Goal: Information Seeking & Learning: Find specific fact

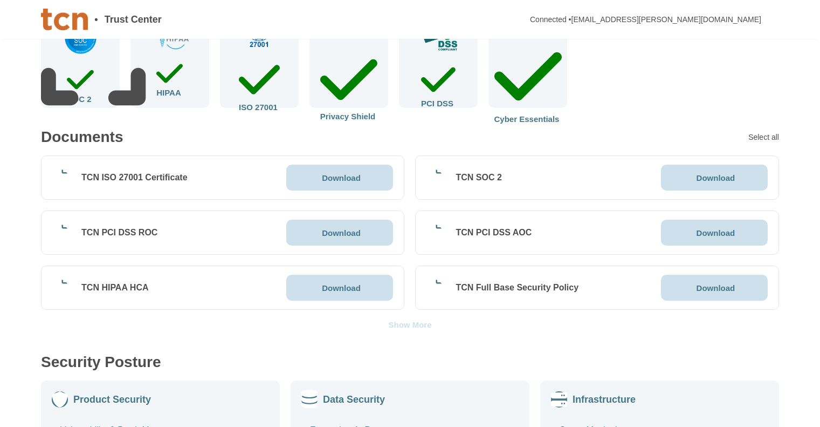
scroll to position [216, 0]
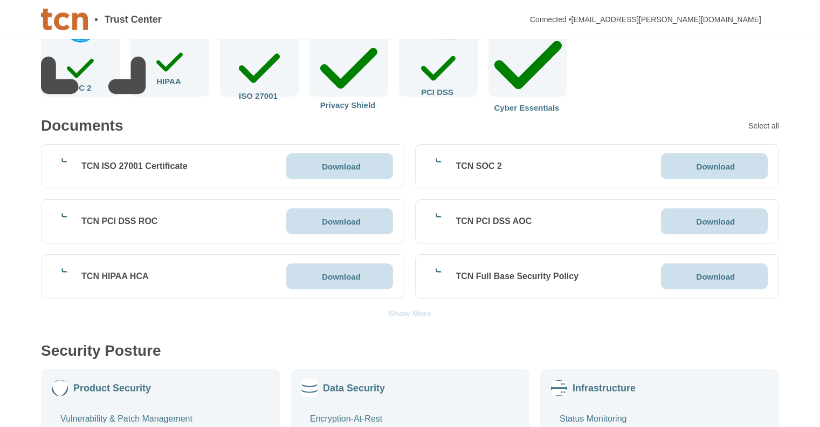
click at [335, 167] on p "Download" at bounding box center [341, 166] width 39 height 8
click at [716, 164] on p "Download" at bounding box center [716, 166] width 39 height 8
click at [359, 220] on p "Download" at bounding box center [341, 221] width 39 height 8
click at [334, 272] on p "Download" at bounding box center [341, 276] width 39 height 8
click at [716, 223] on p "Download" at bounding box center [716, 221] width 39 height 8
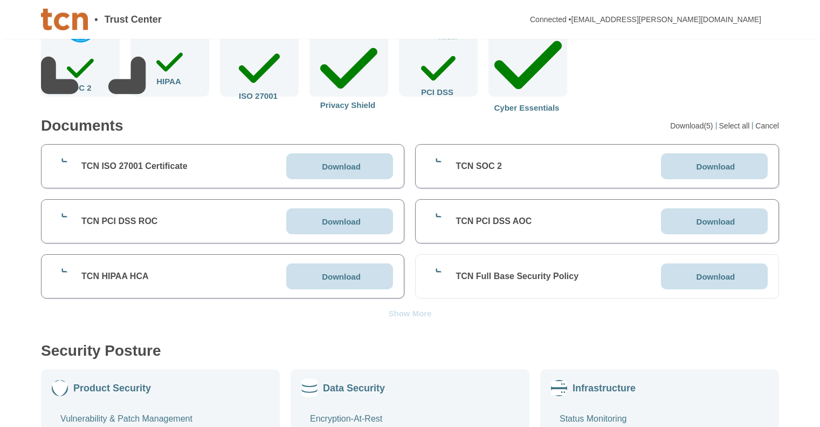
click at [708, 273] on p "Download" at bounding box center [716, 276] width 39 height 8
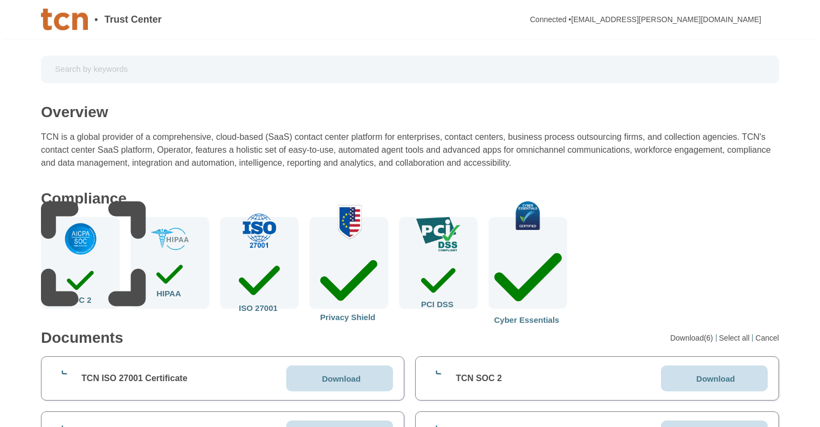
scroll to position [0, 0]
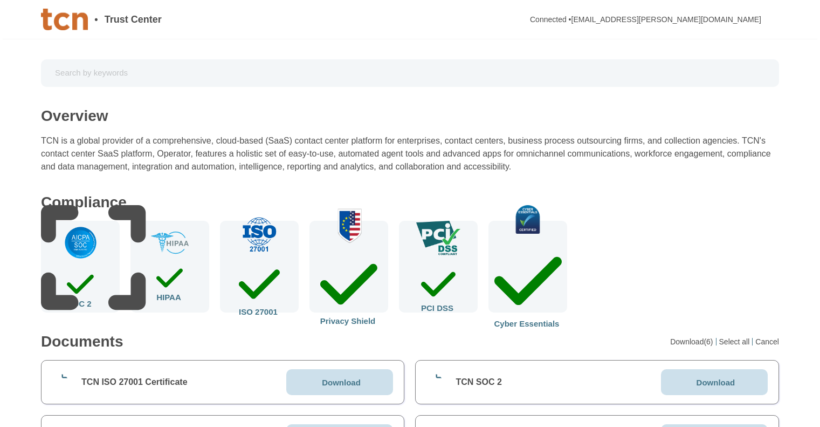
click at [198, 70] on input "text" at bounding box center [410, 73] width 723 height 19
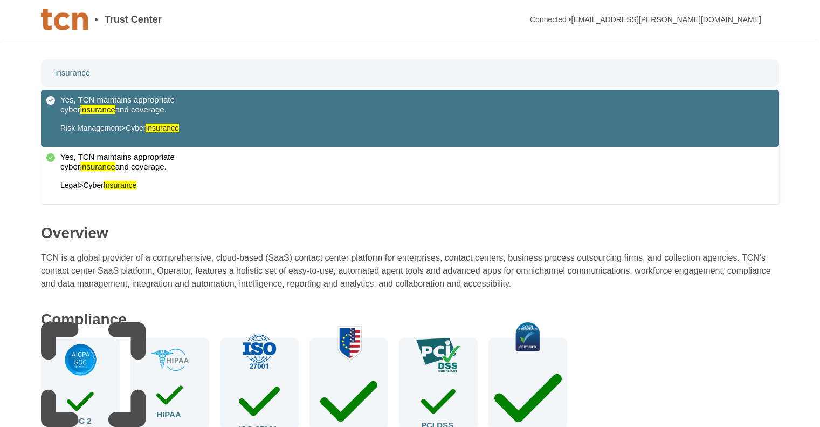
type input "insurance"
click at [168, 131] on mark "Insurance" at bounding box center [162, 127] width 33 height 9
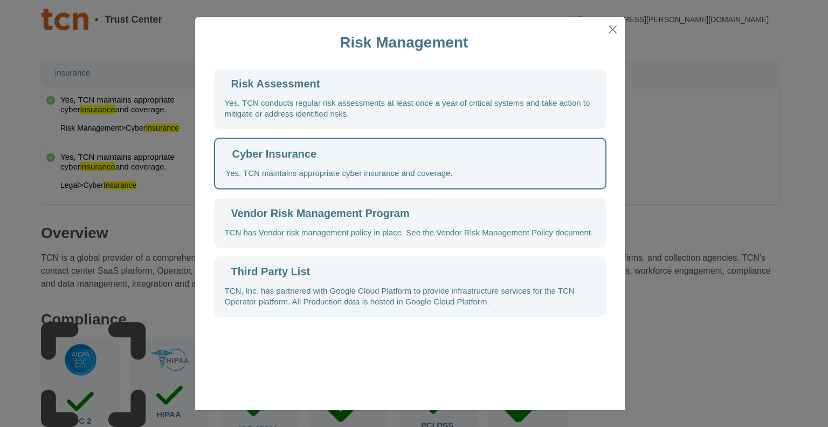
click at [350, 162] on div "Cyber Insurance Yes, TCN maintains appropriate cyber insurance and coverage." at bounding box center [410, 163] width 393 height 52
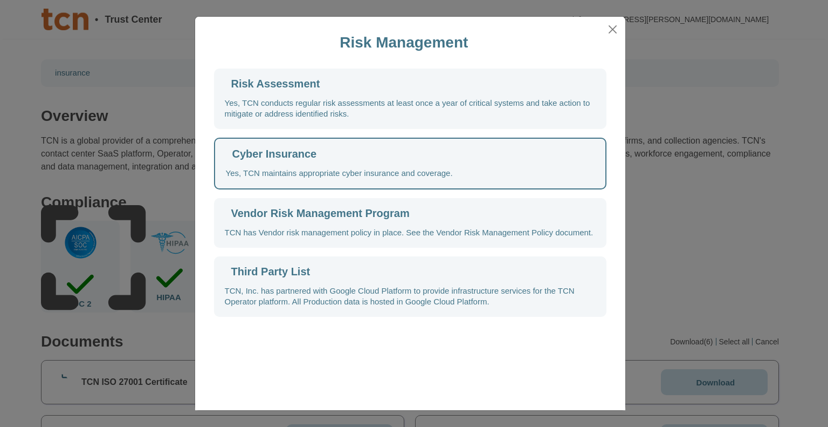
click at [246, 155] on div "Cyber Insurance" at bounding box center [274, 153] width 85 height 11
click at [263, 163] on div "Cyber Insurance Yes, TCN maintains appropriate cyber insurance and coverage." at bounding box center [410, 163] width 393 height 52
drag, startPoint x: 263, startPoint y: 163, endPoint x: 271, endPoint y: 163, distance: 7.5
click at [263, 163] on div "Cyber Insurance Yes, TCN maintains appropriate cyber insurance and coverage." at bounding box center [410, 163] width 393 height 52
click at [373, 170] on div "Yes, TCN maintains appropriate cyber insurance and coverage." at bounding box center [339, 173] width 227 height 11
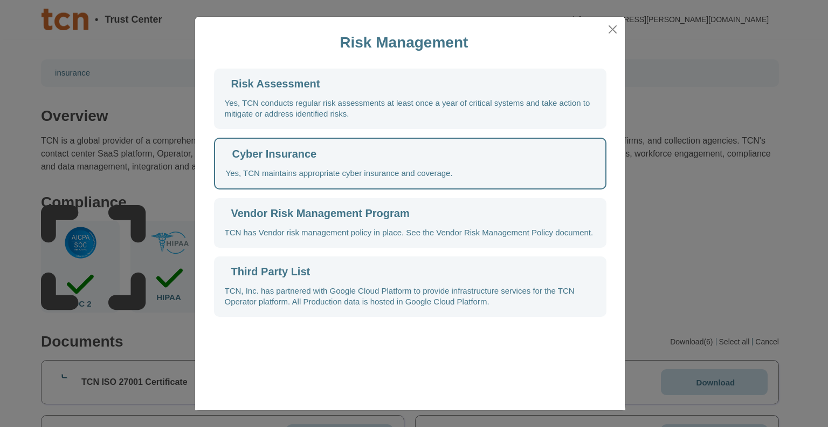
click at [366, 116] on div "Yes, TCN conducts regular risk assessments at least once a year of critical sys…" at bounding box center [410, 109] width 371 height 22
click at [368, 159] on div "Cyber Insurance Yes, TCN maintains appropriate cyber insurance and coverage." at bounding box center [410, 163] width 393 height 52
click at [427, 163] on div "Cyber Insurance Yes, TCN maintains appropriate cyber insurance and coverage." at bounding box center [410, 163] width 393 height 52
click at [617, 29] on button "Close" at bounding box center [612, 29] width 16 height 17
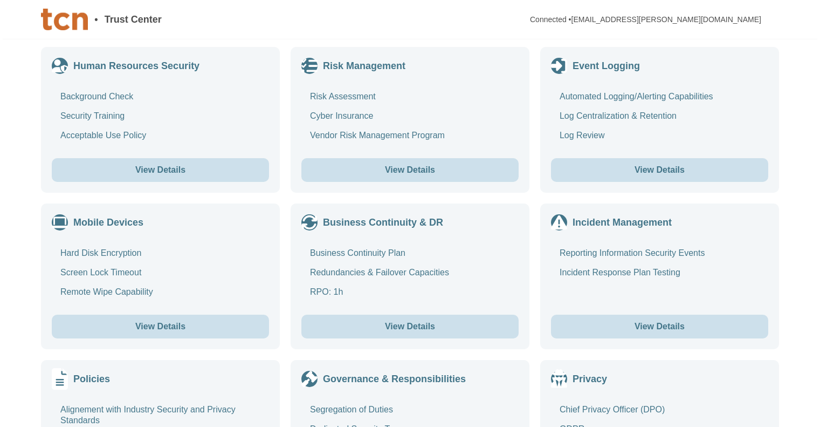
scroll to position [863, 0]
